Goal: Contribute content: Contribute content

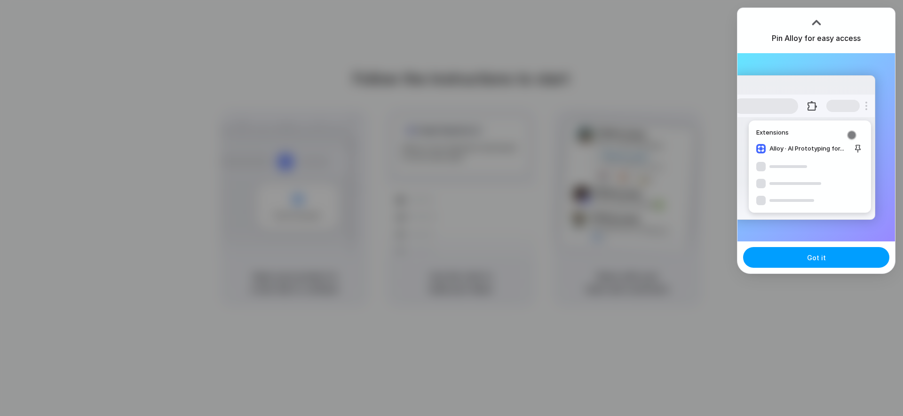
click at [818, 257] on span "Got it" at bounding box center [816, 258] width 19 height 10
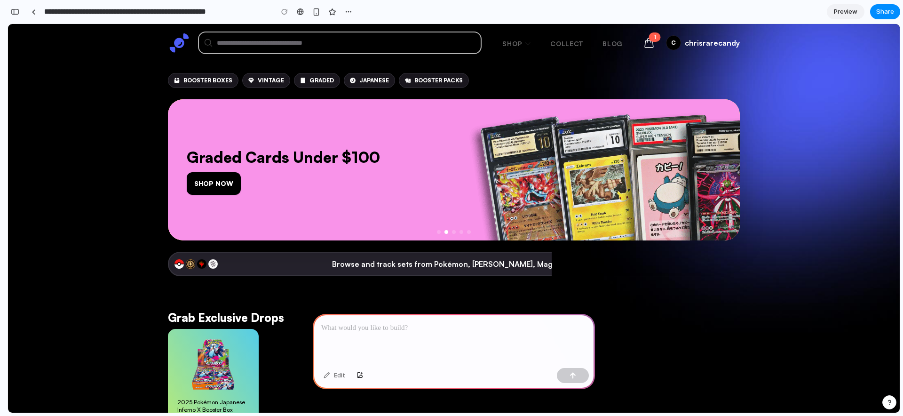
click at [362, 326] on p at bounding box center [453, 327] width 265 height 11
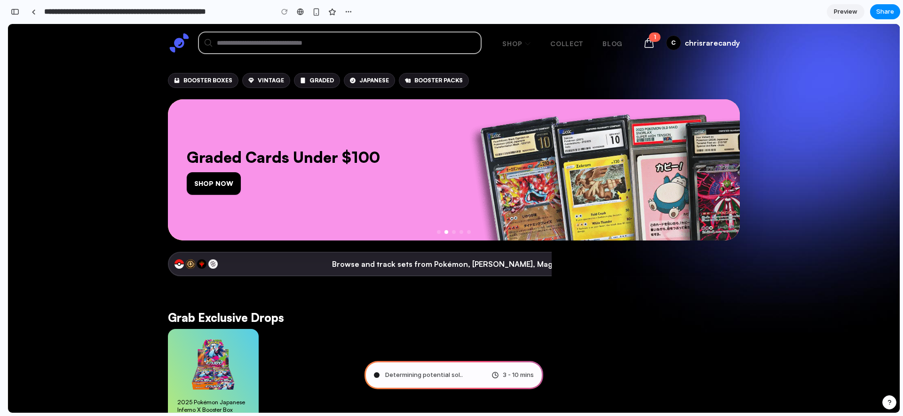
scroll to position [0, 8]
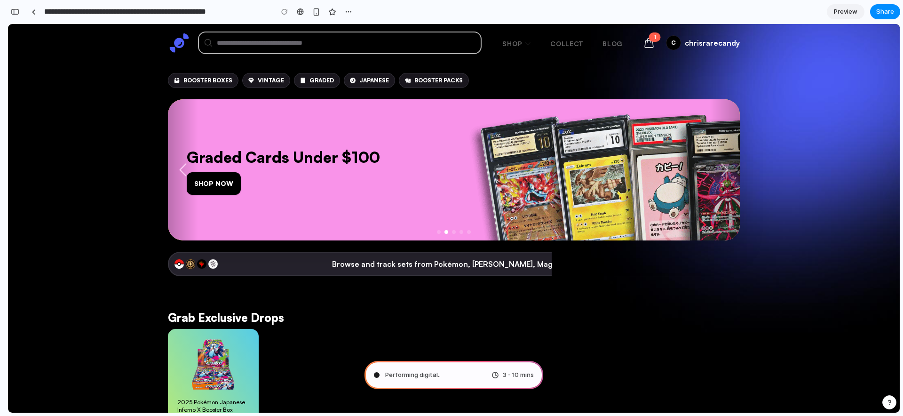
type input "**********"
